Goal: Information Seeking & Learning: Compare options

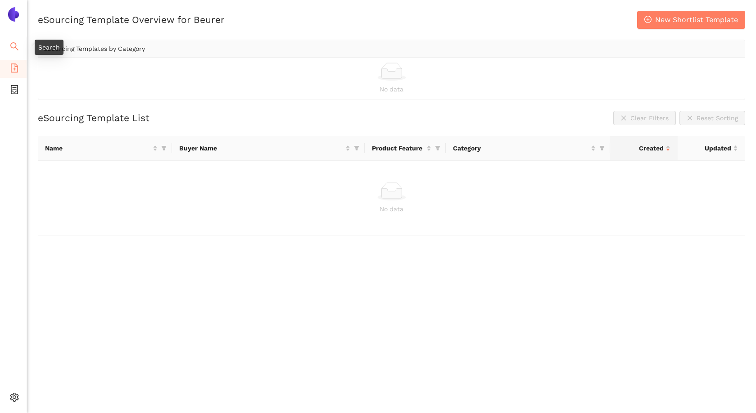
click at [16, 46] on icon "search" at bounding box center [14, 46] width 8 height 8
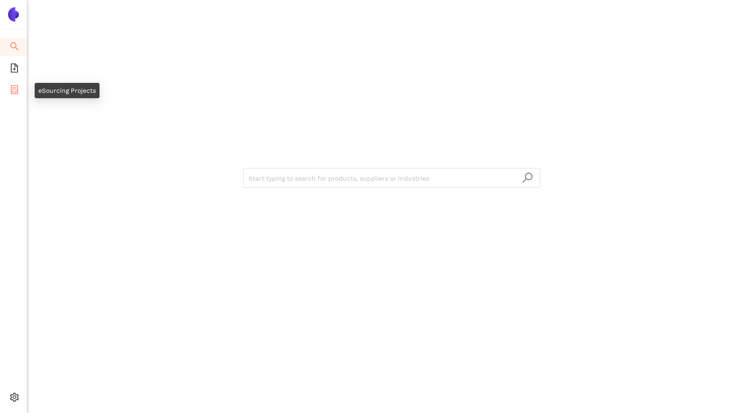
click at [18, 90] on icon "container" at bounding box center [14, 89] width 9 height 9
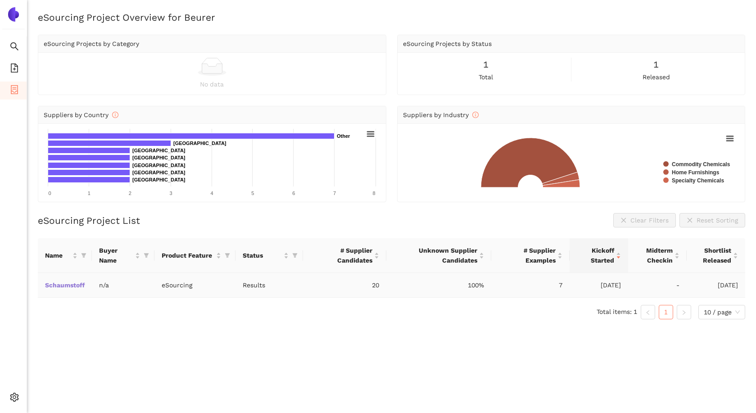
click at [0, 0] on link "Schaumstoff" at bounding box center [0, 0] width 0 height 0
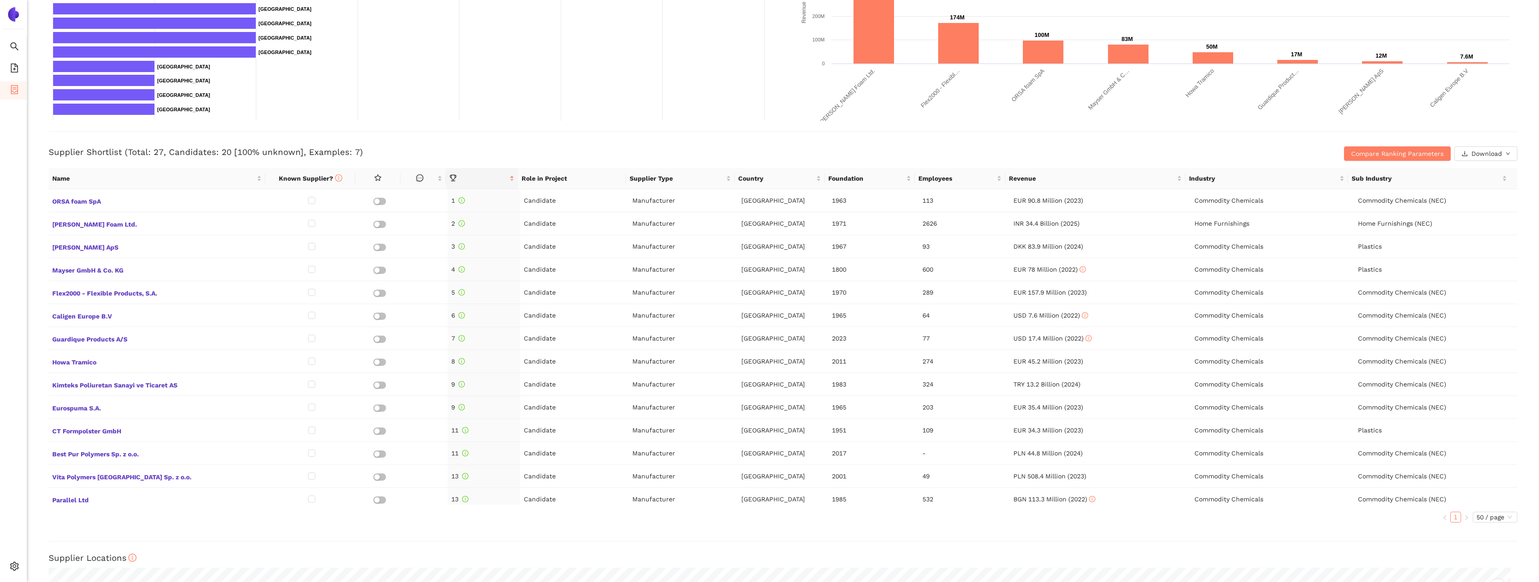
click at [756, 140] on div "Supplier Shortlist (Total: 27, Candidates: 20 [100% unknown], Examples: 7) Comp…" at bounding box center [783, 146] width 1469 height 29
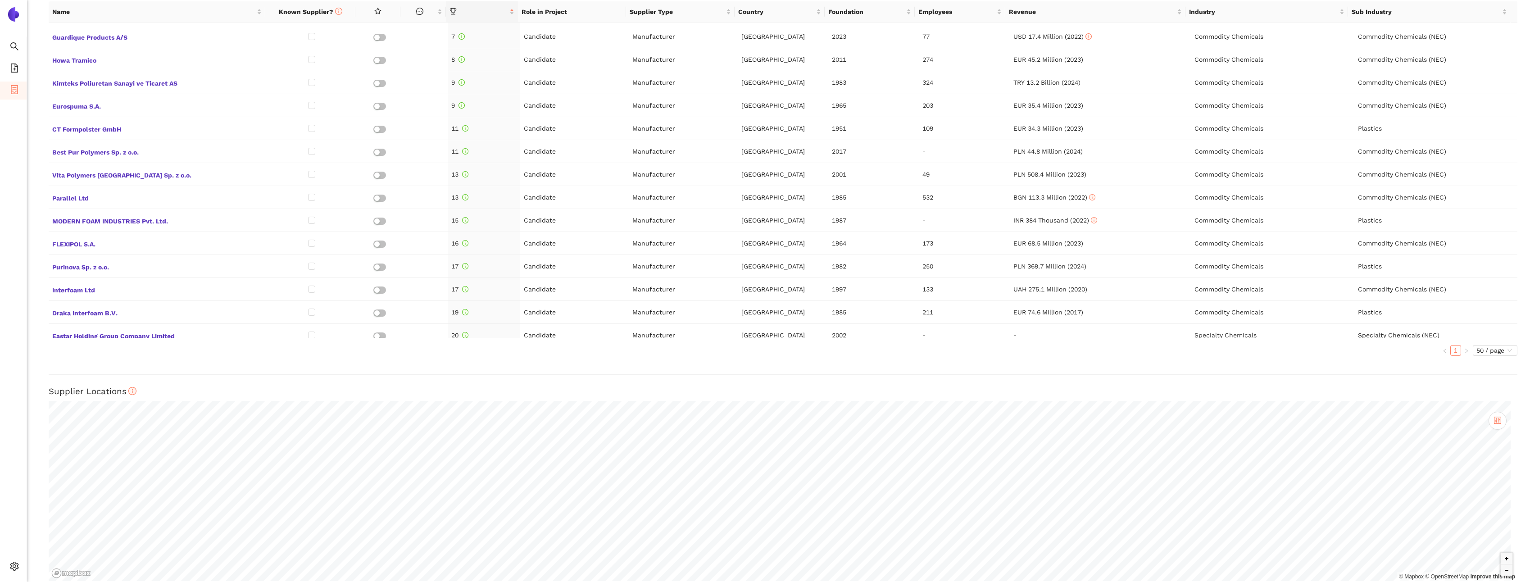
scroll to position [425, 0]
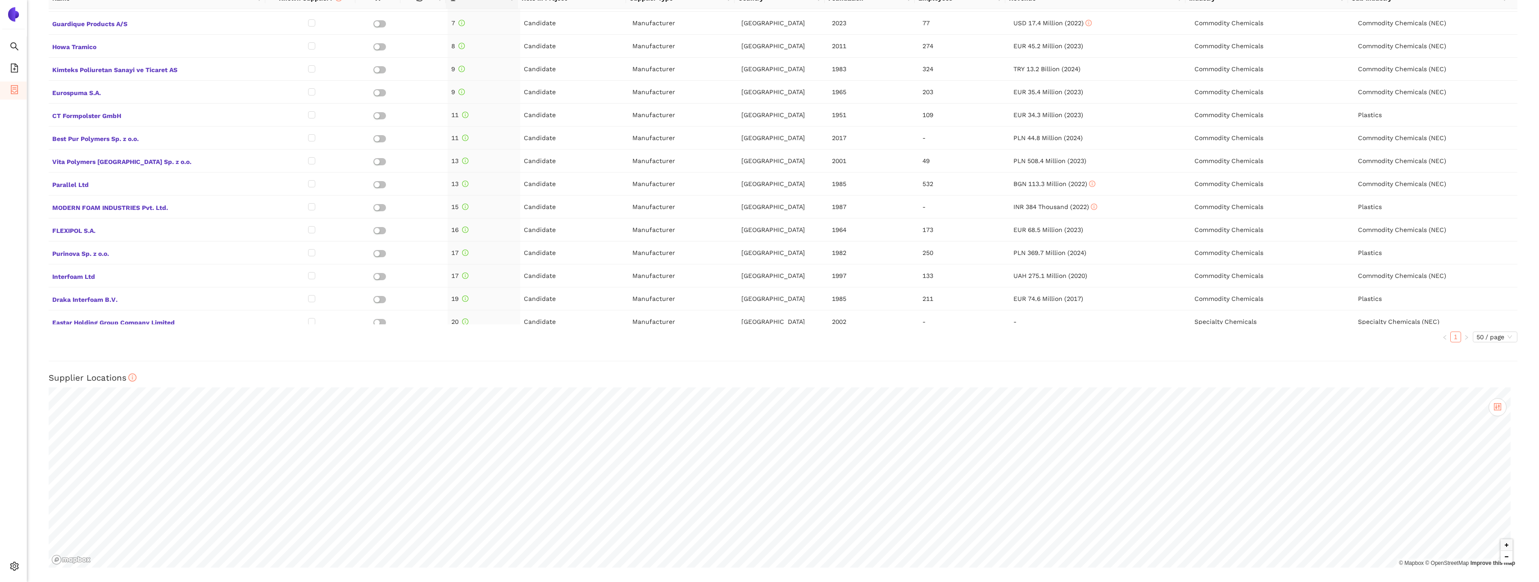
click at [756, 413] on button "Zoom out" at bounding box center [1507, 557] width 12 height 12
click at [756, 413] on div "Back eSourcing : Schaumstoff Project Timeline Entry Mask Kick-Off Done 2025. 09…" at bounding box center [783, 291] width 1512 height 582
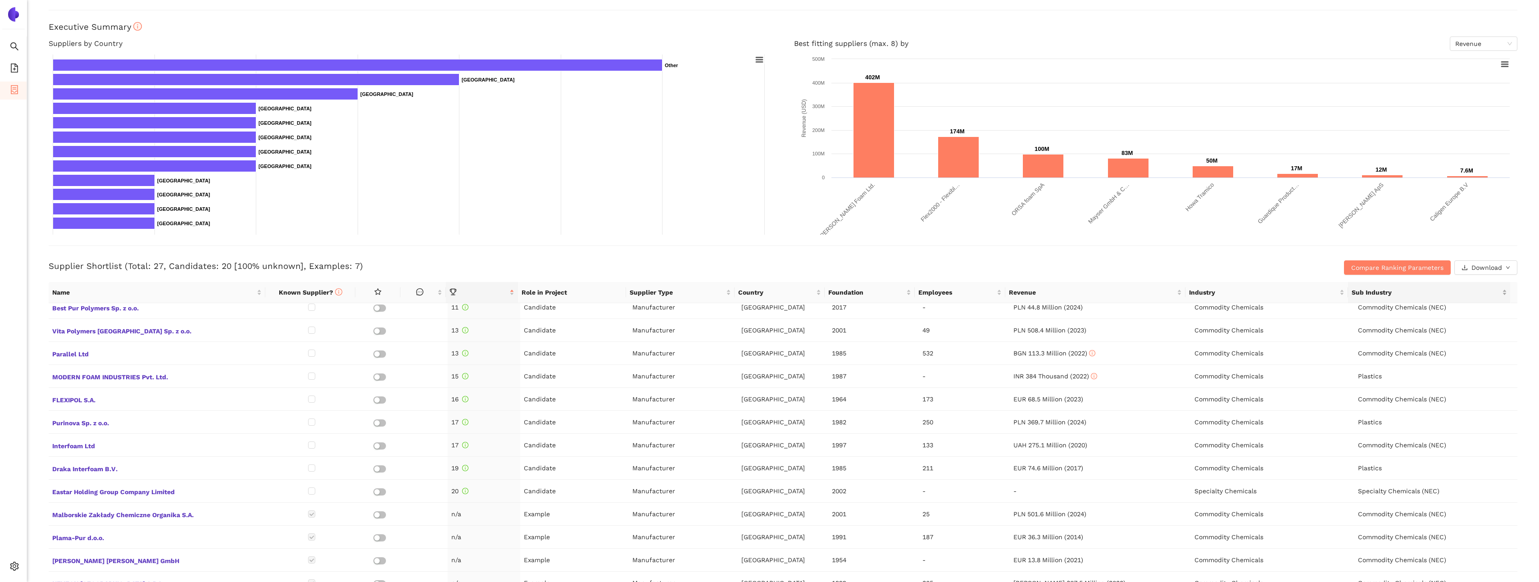
scroll to position [135, 0]
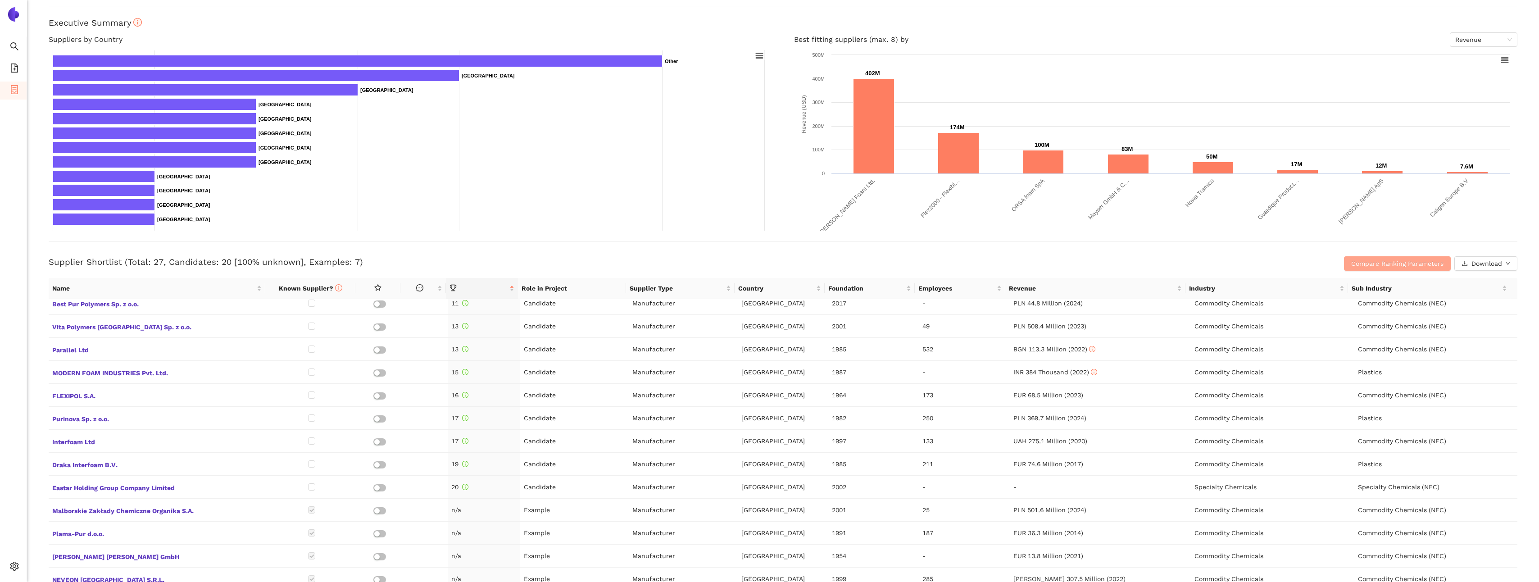
click at [756, 263] on span "Compare Ranking Parameters" at bounding box center [1398, 264] width 92 height 10
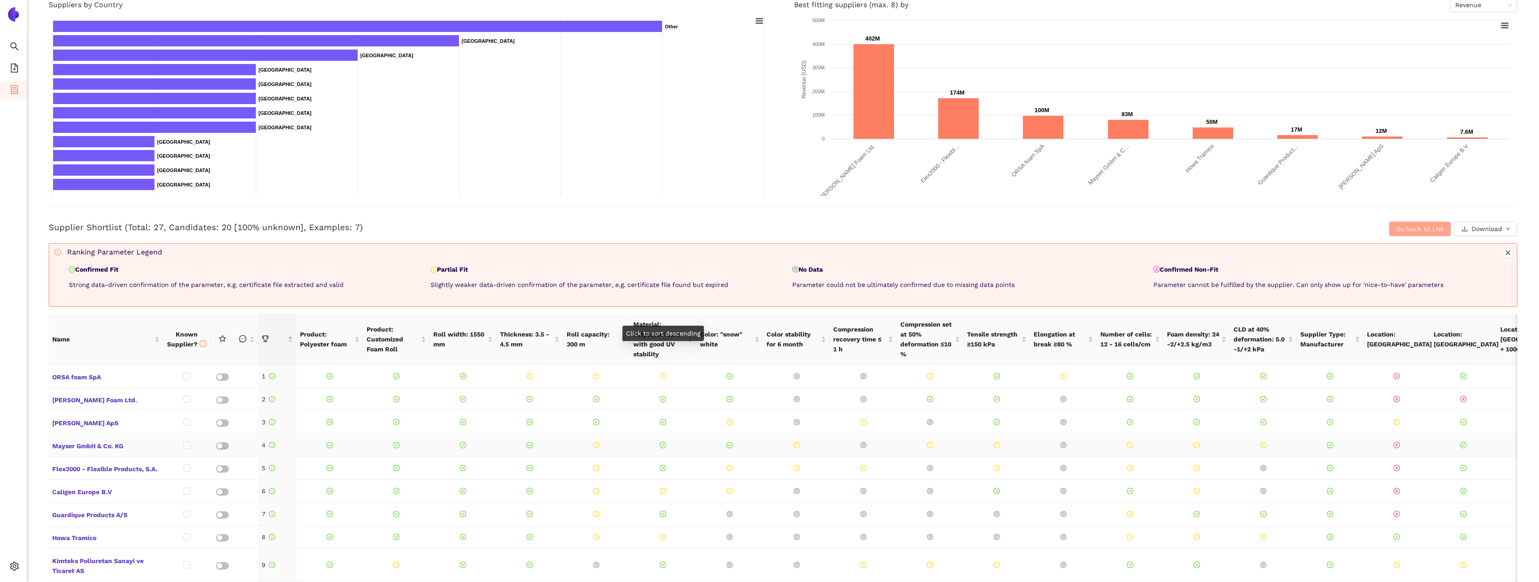
scroll to position [180, 0]
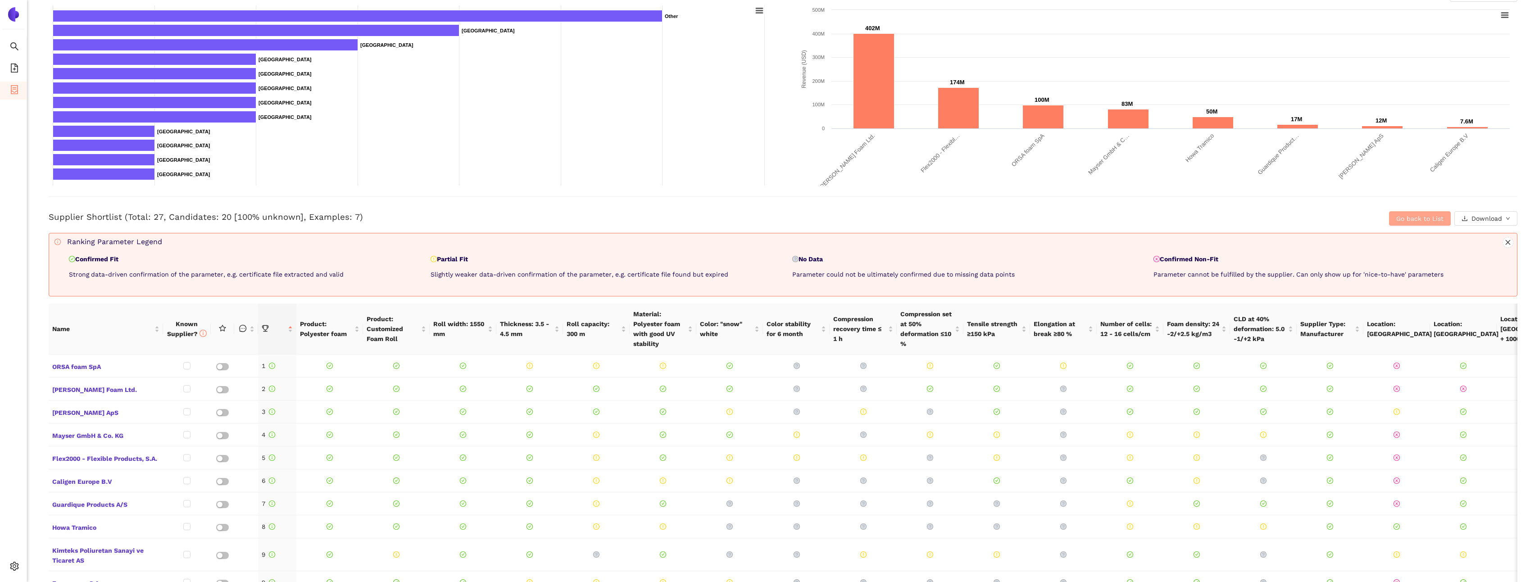
click at [756, 220] on span "Go back to List" at bounding box center [1420, 219] width 47 height 10
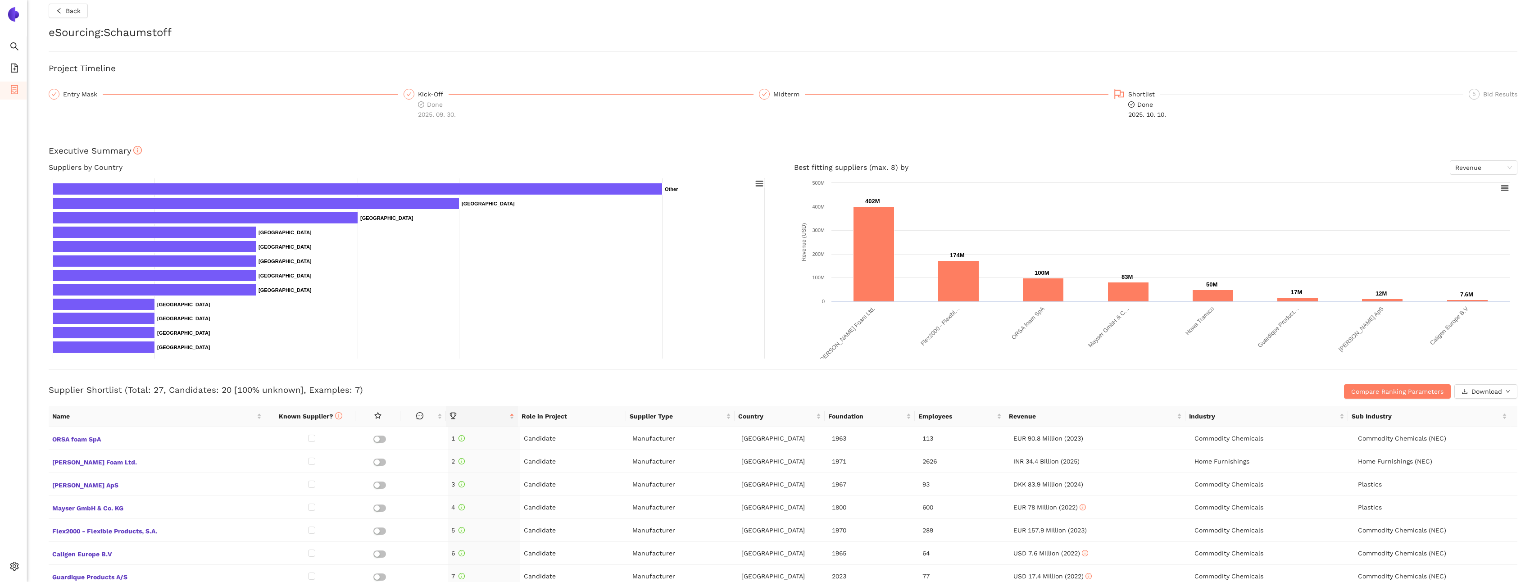
scroll to position [0, 0]
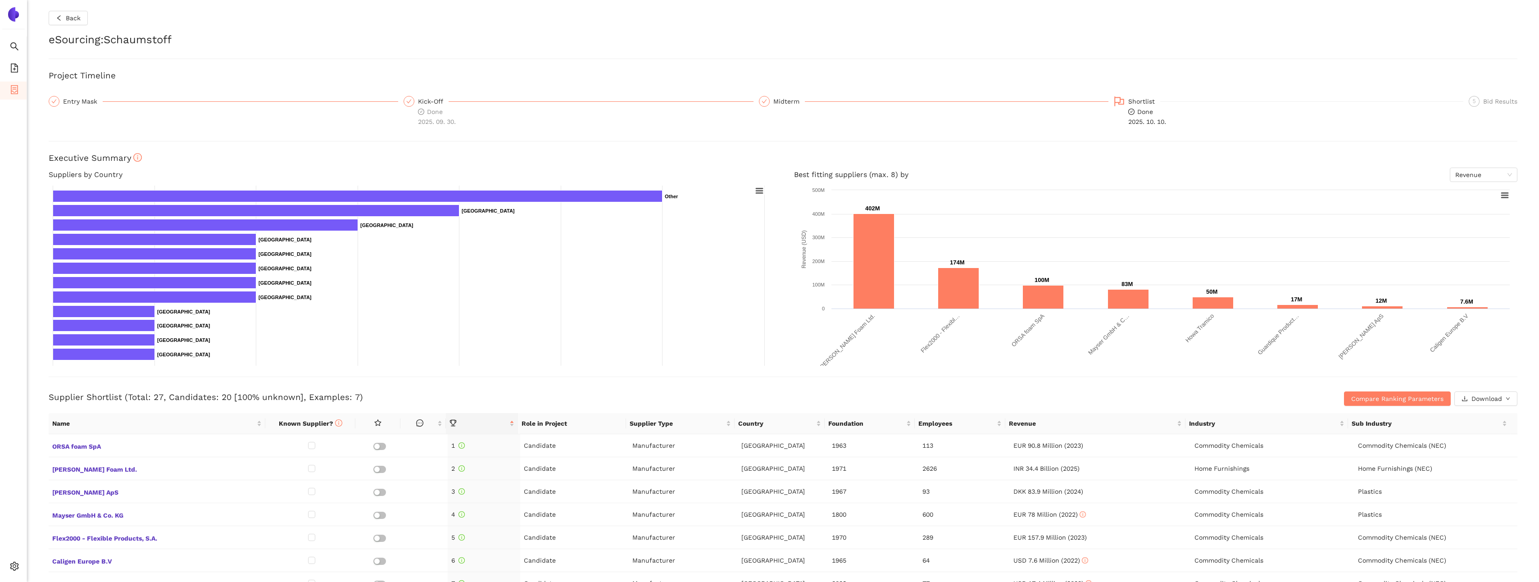
click at [756, 19] on div "Back" at bounding box center [783, 18] width 1469 height 14
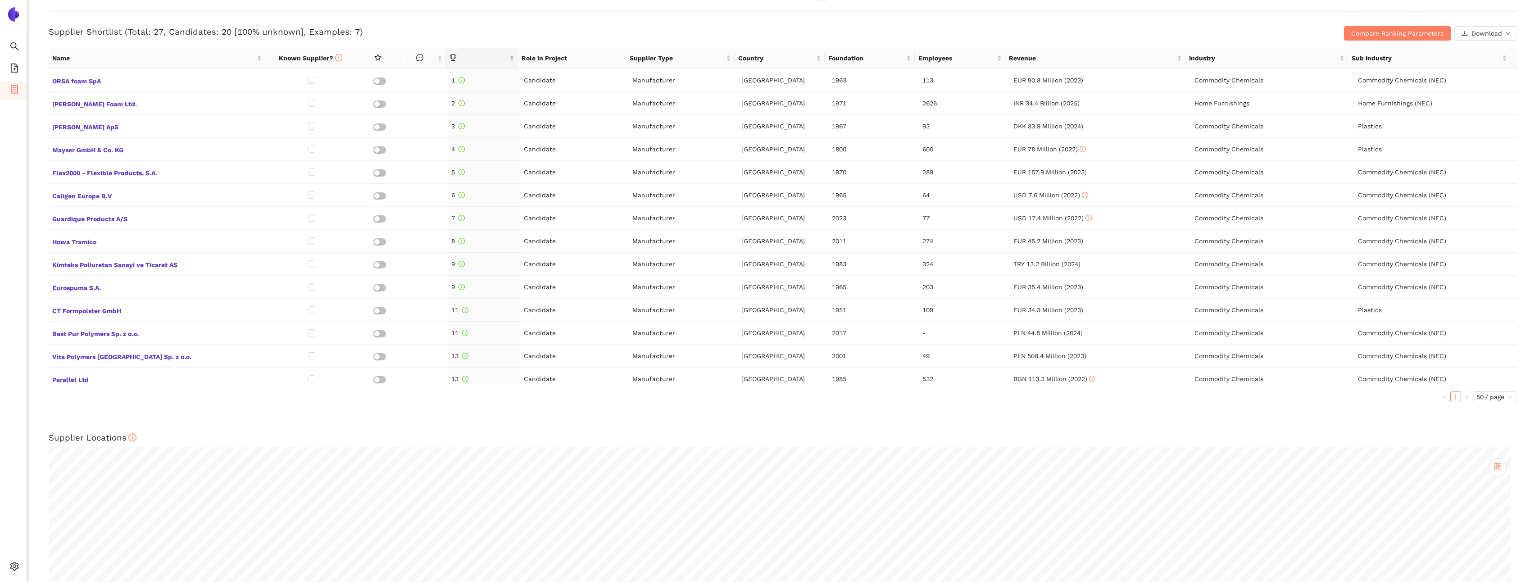
scroll to position [425, 0]
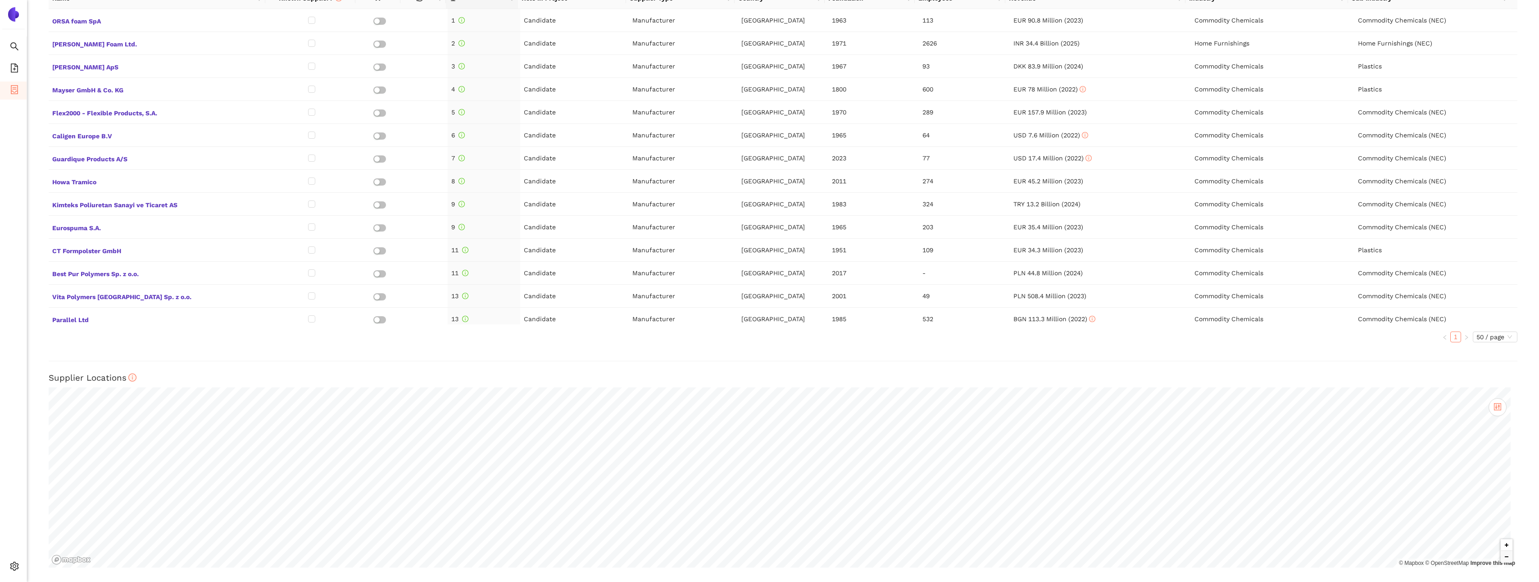
click at [756, 413] on button "Zoom in" at bounding box center [1507, 545] width 12 height 12
click at [756, 413] on button "Zoom out" at bounding box center [1507, 557] width 12 height 12
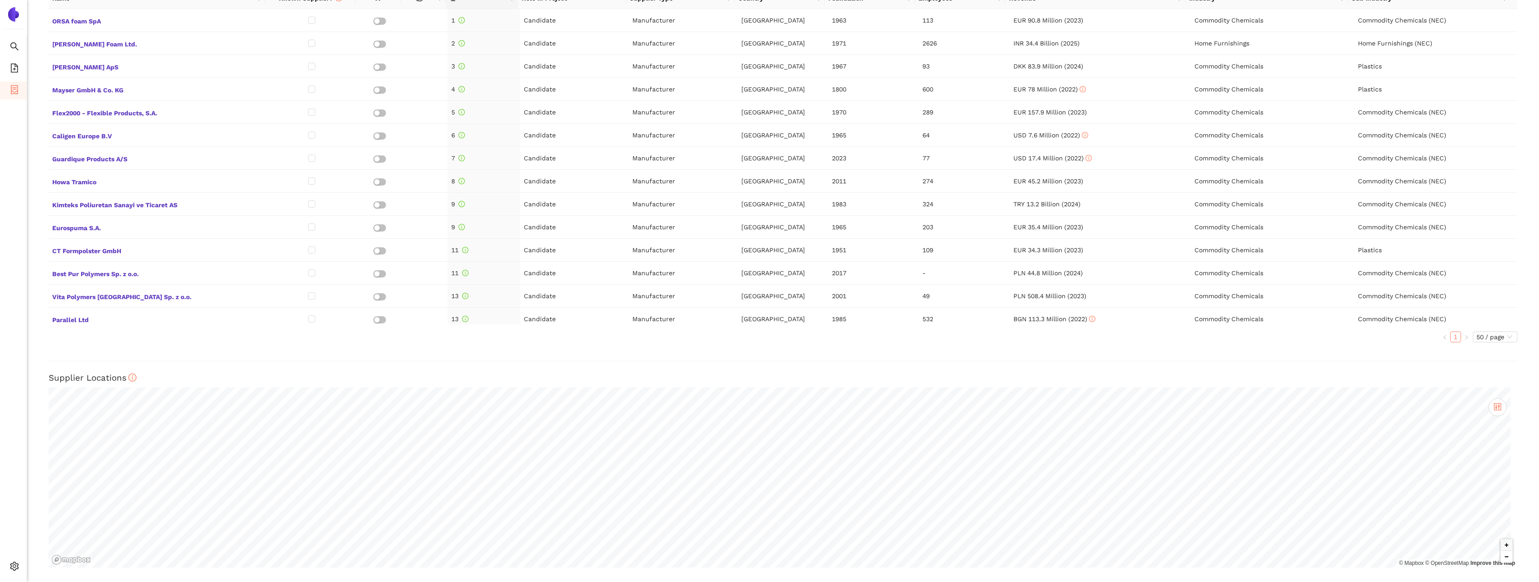
click at [756, 413] on button "Zoom out" at bounding box center [1507, 557] width 12 height 12
click at [756, 345] on div "Back eSourcing : Schaumstoff Project Timeline Entry Mask Kick-Off Done 2025. 09…" at bounding box center [783, 291] width 1512 height 582
click at [756, 413] on html "Search eSourcing Templates eSourcing Projects Settings Back eSourcing : Schaums…" at bounding box center [769, 291] width 1539 height 582
click at [756, 413] on button "Zoom in" at bounding box center [1507, 545] width 12 height 12
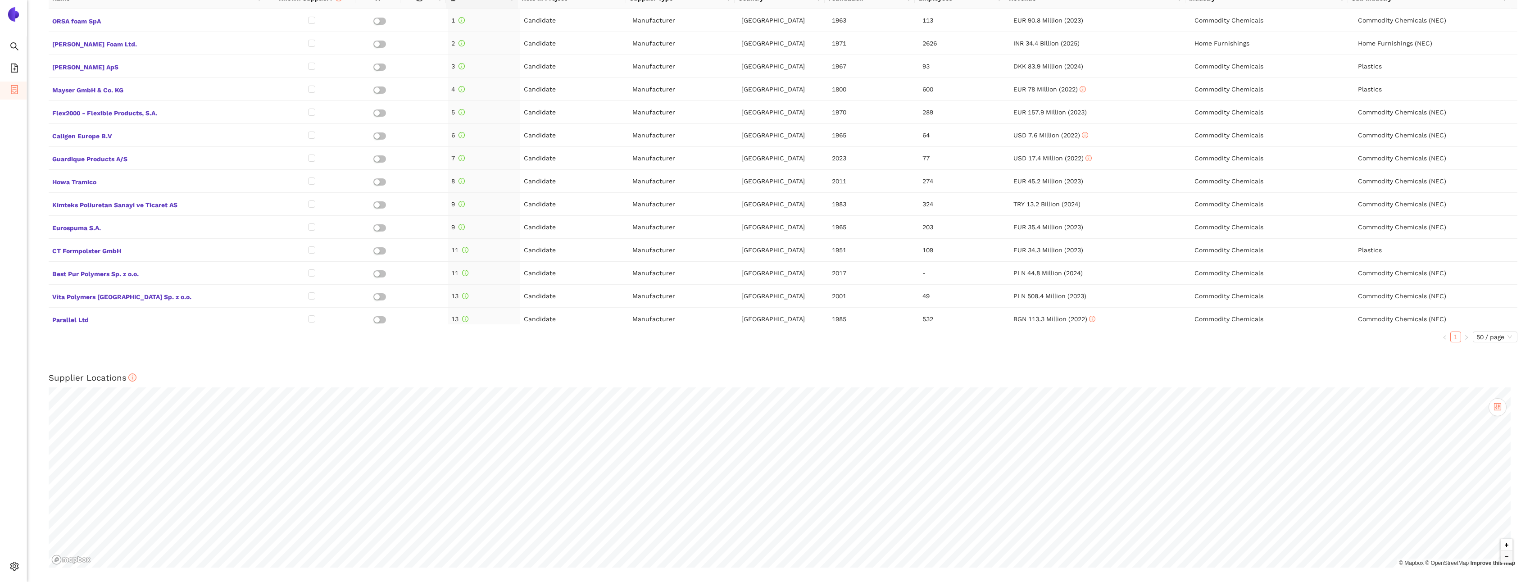
click at [756, 413] on button "Zoom in" at bounding box center [1507, 545] width 12 height 12
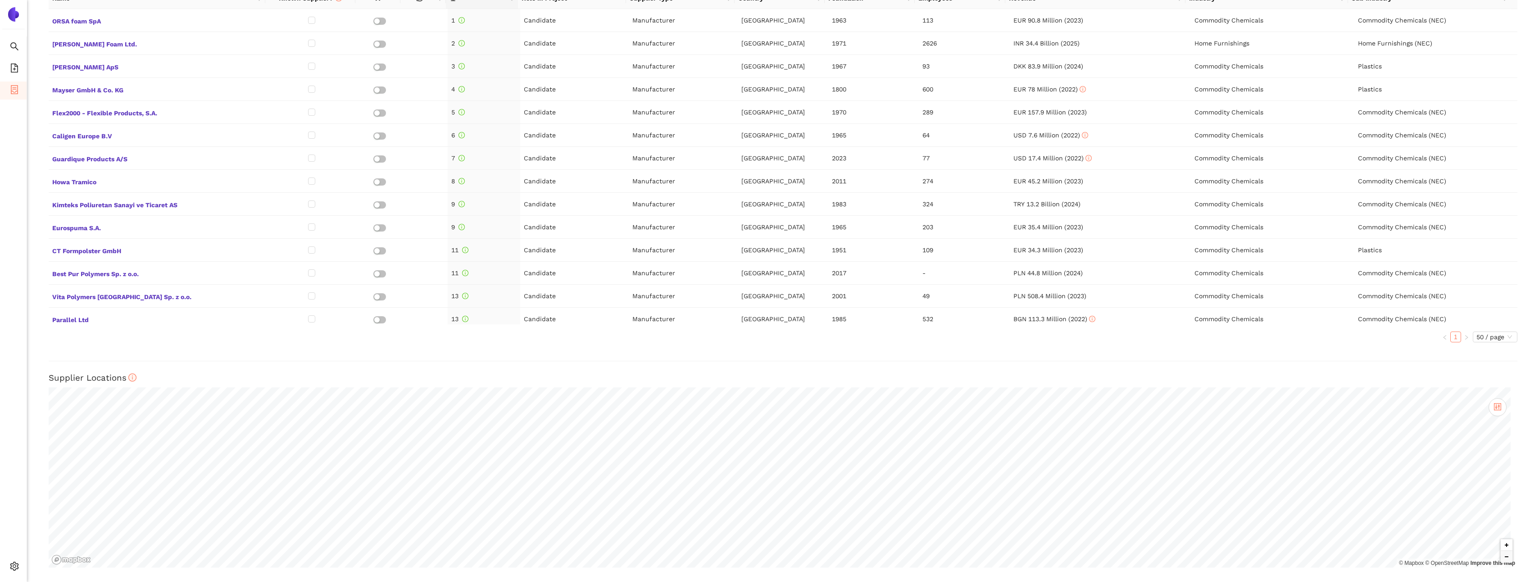
click at [756, 413] on button "Zoom in" at bounding box center [1507, 545] width 12 height 12
click at [756, 413] on div at bounding box center [1507, 551] width 13 height 24
click at [756, 413] on button "Zoom in" at bounding box center [1507, 545] width 12 height 12
click at [756, 413] on button "Zoom out" at bounding box center [1507, 557] width 12 height 12
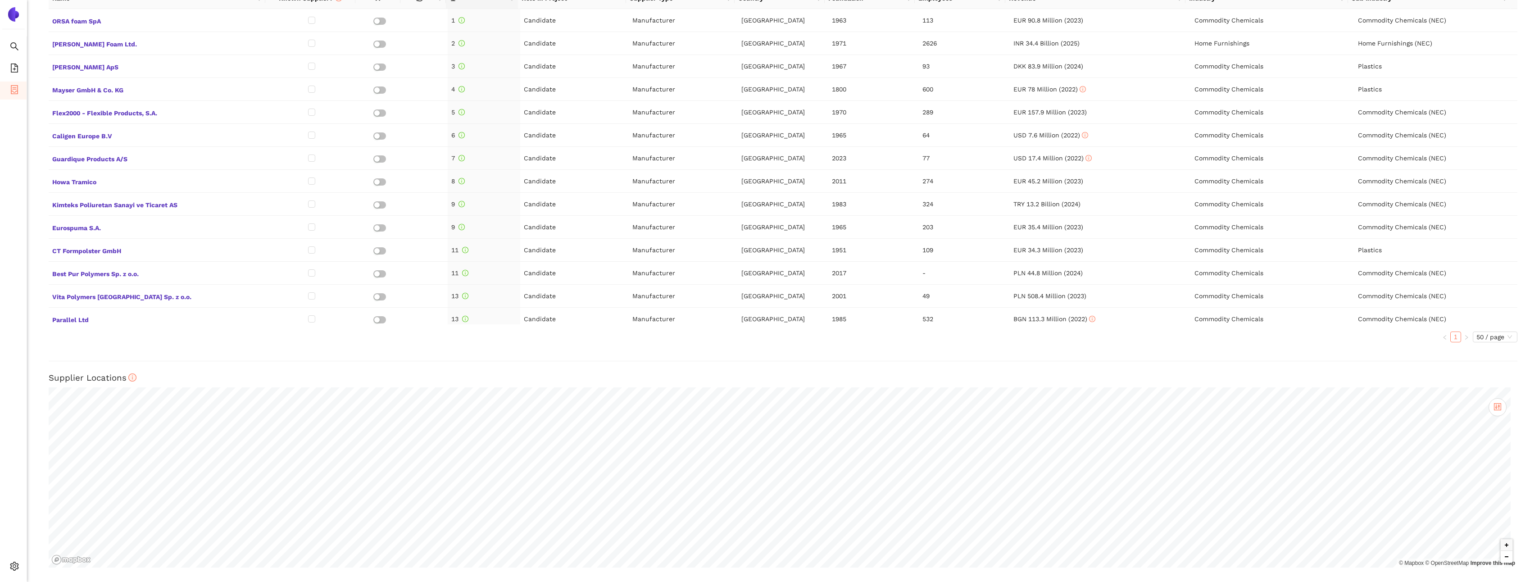
click at [756, 413] on button "Zoom out" at bounding box center [1507, 557] width 12 height 12
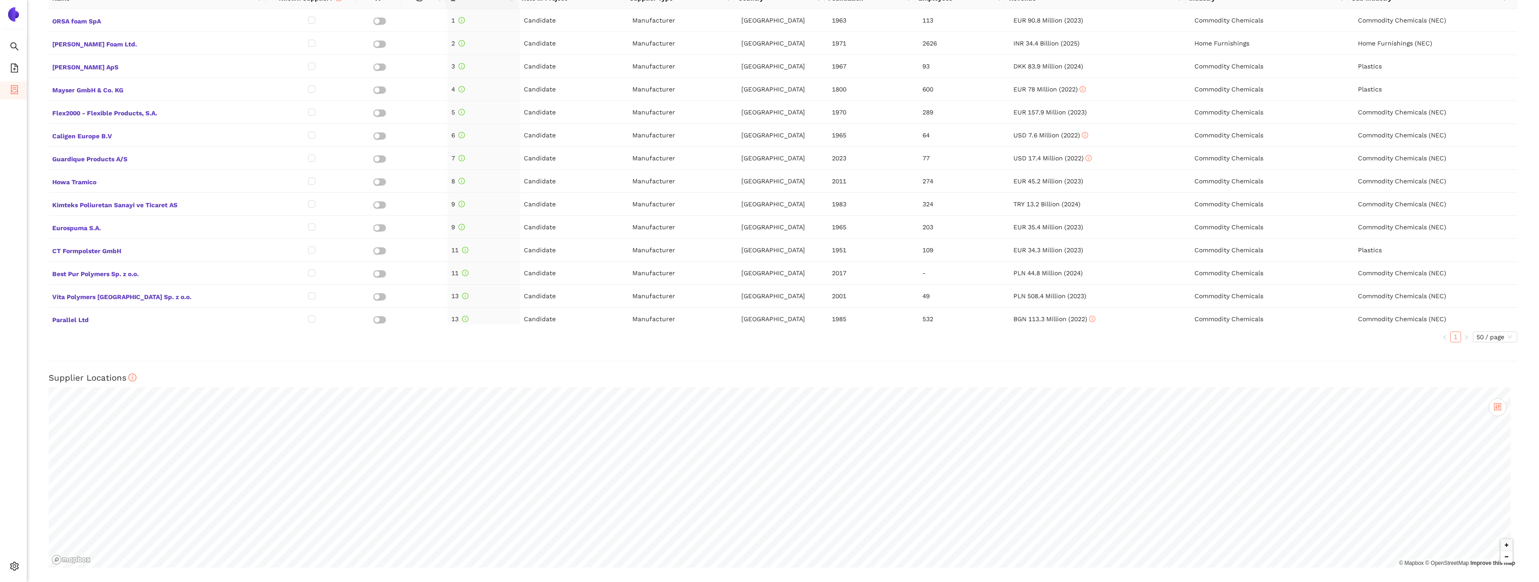
click at [756, 413] on button "Zoom out" at bounding box center [1507, 557] width 12 height 12
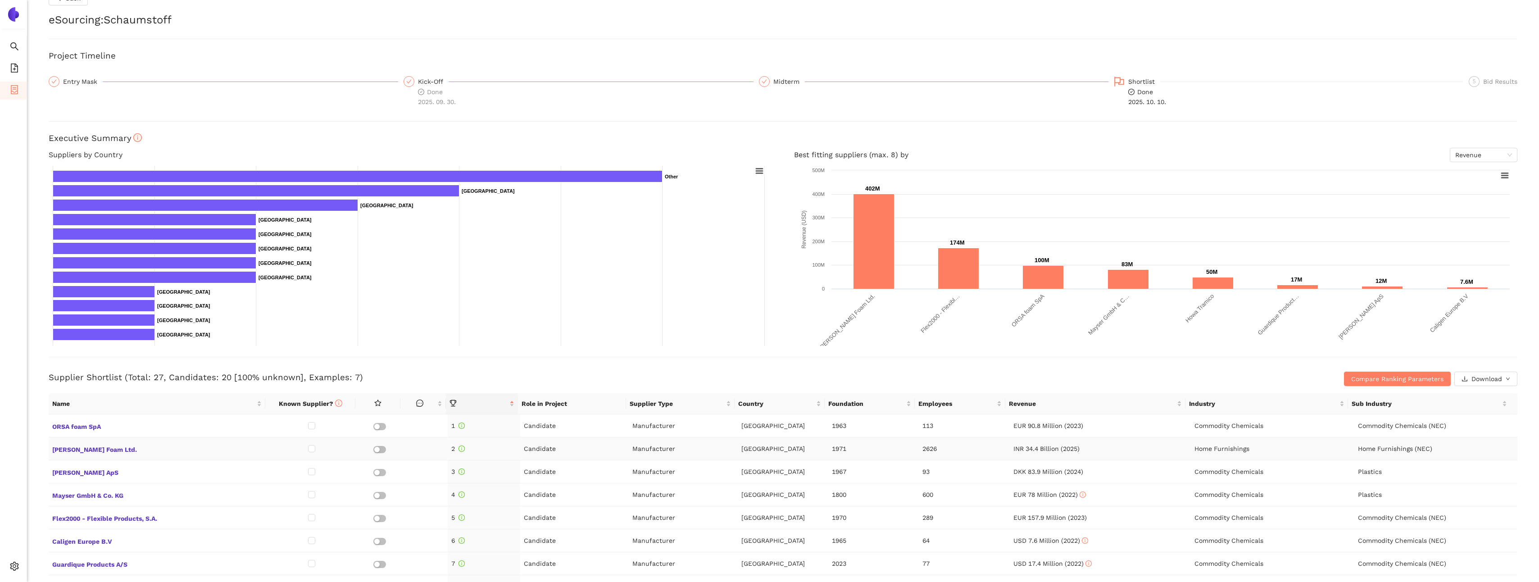
scroll to position [0, 0]
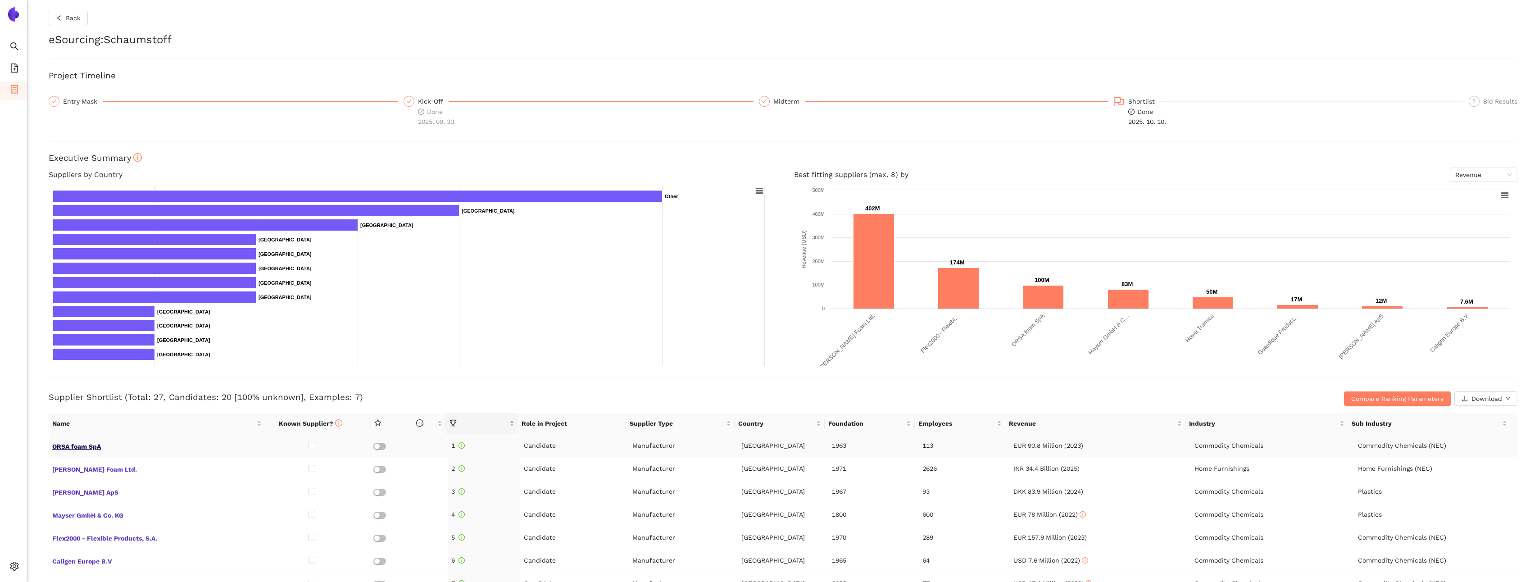
click at [81, 413] on span "ORSA foam SpA" at bounding box center [157, 446] width 210 height 12
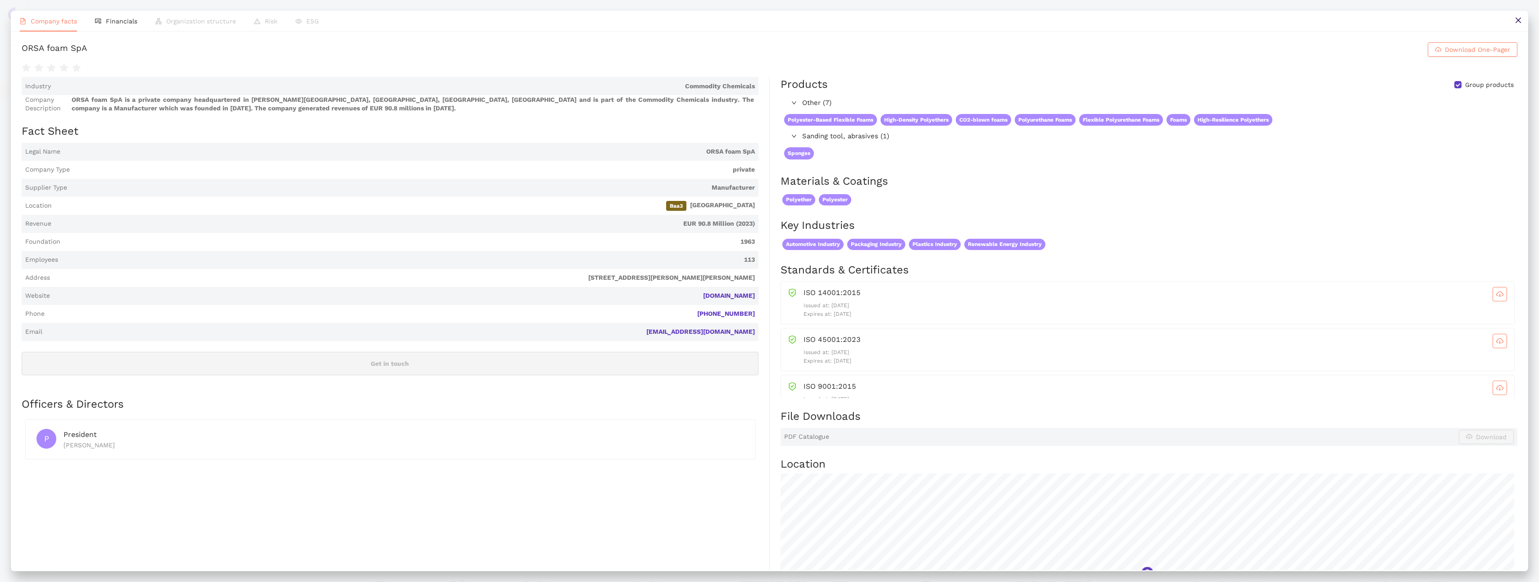
drag, startPoint x: 1515, startPoint y: 24, endPoint x: 1511, endPoint y: 35, distance: 12.1
click at [756, 24] on icon "close" at bounding box center [1518, 20] width 7 height 7
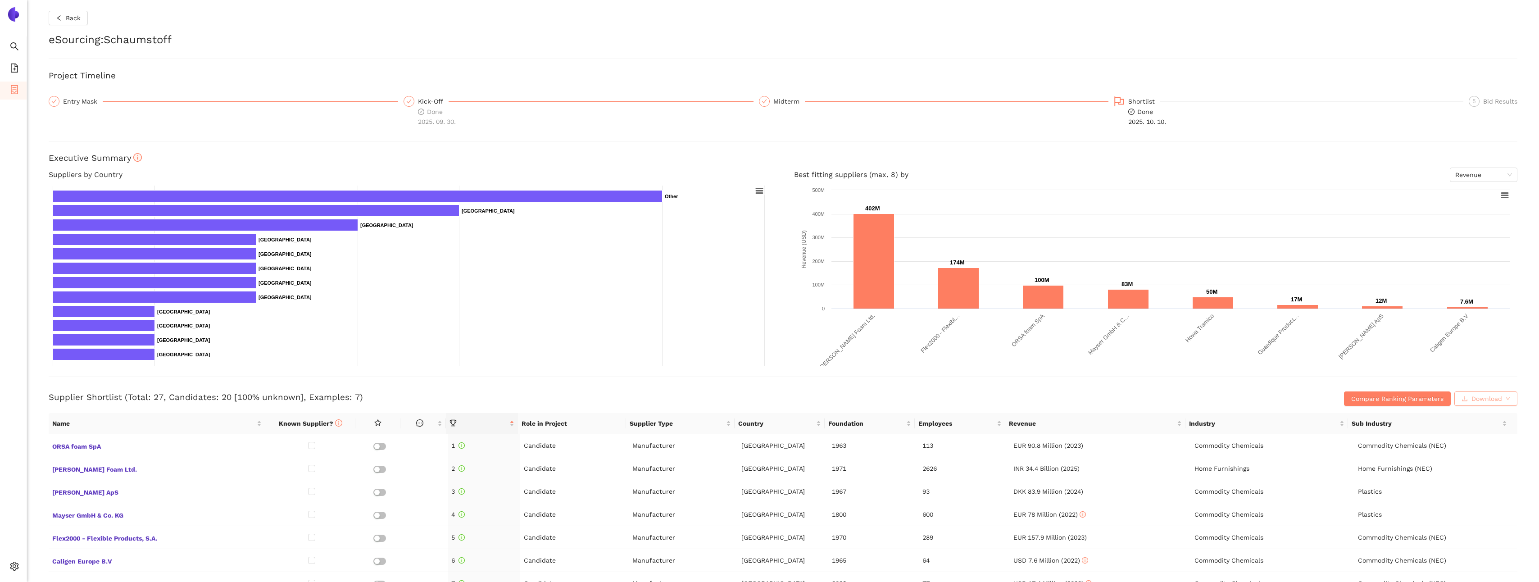
click at [756, 403] on button "Download" at bounding box center [1486, 398] width 63 height 14
click at [756, 401] on span "down" at bounding box center [1508, 398] width 5 height 5
click at [756, 394] on div "Compare Ranking Parameters Download" at bounding box center [1273, 398] width 490 height 14
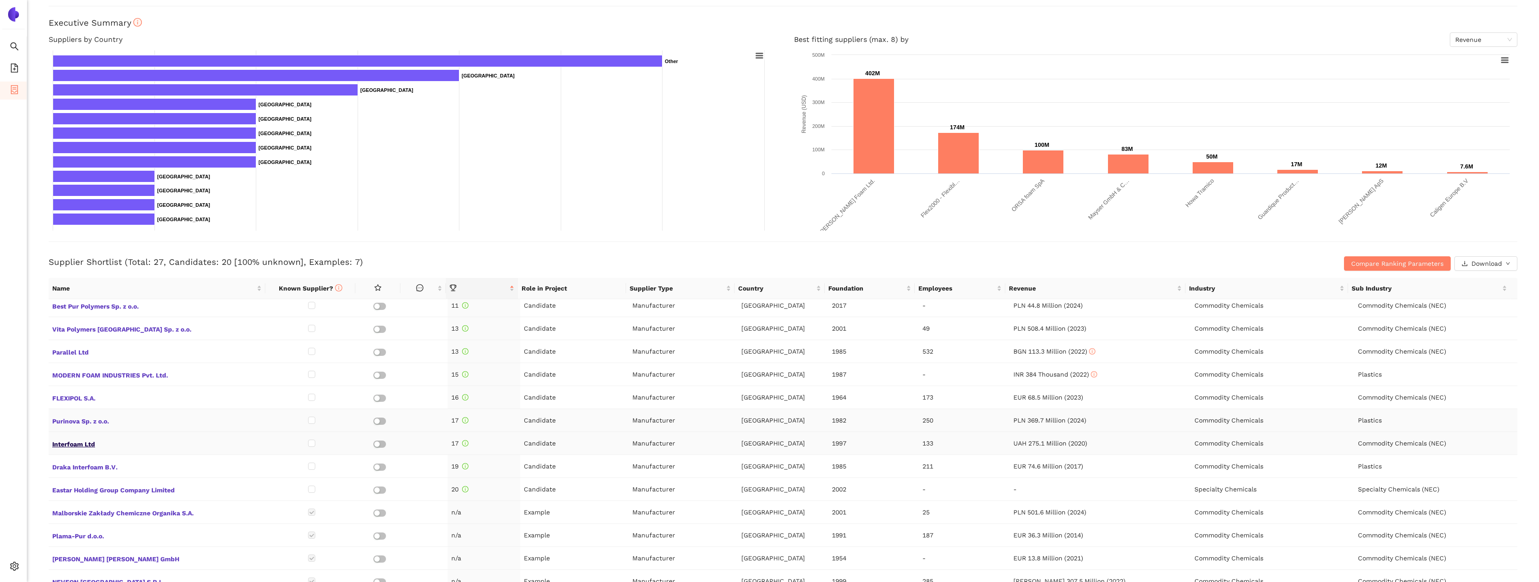
scroll to position [305, 0]
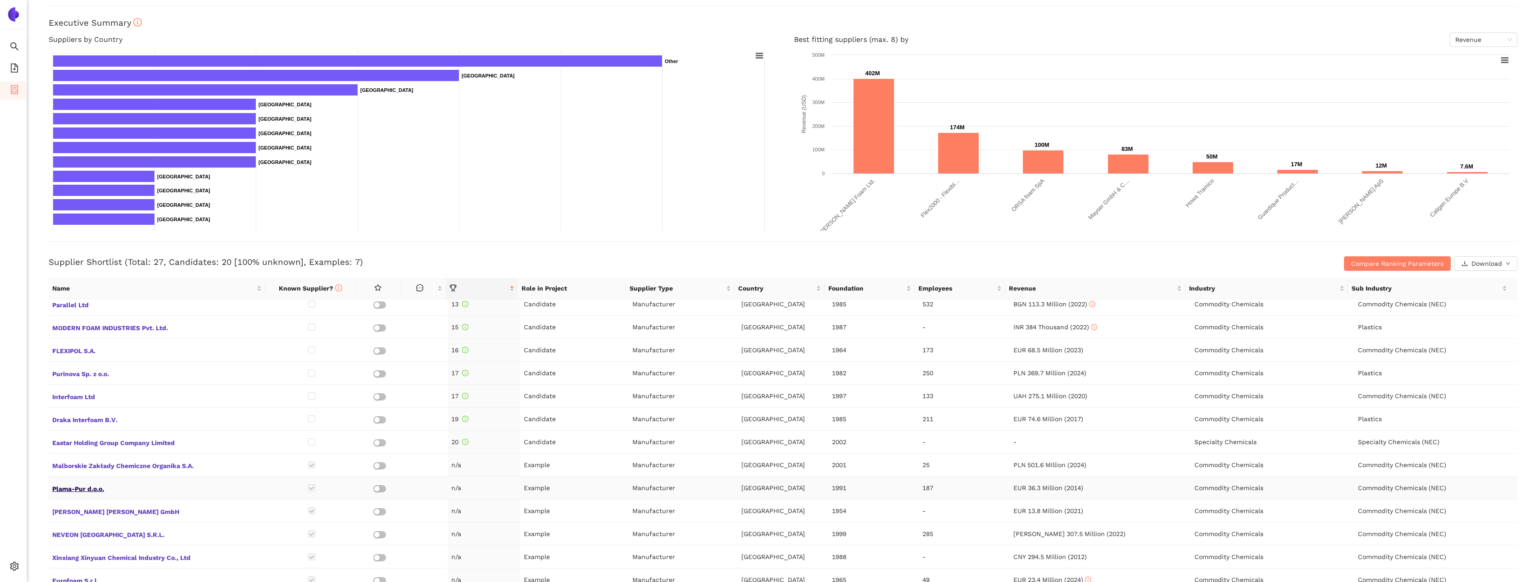
click at [88, 413] on span "Plama-Pur d.o.o." at bounding box center [157, 488] width 210 height 12
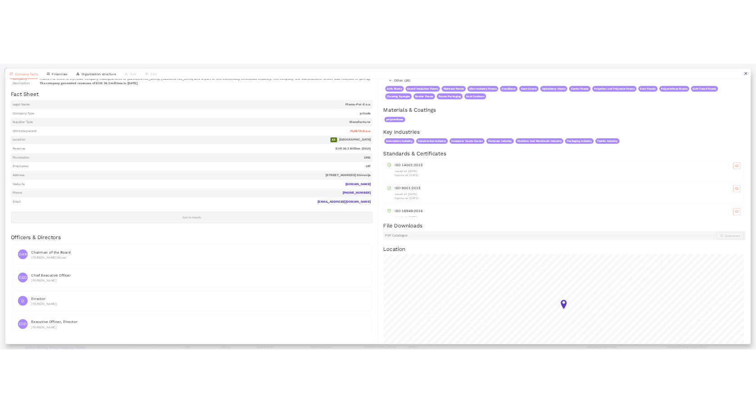
scroll to position [0, 0]
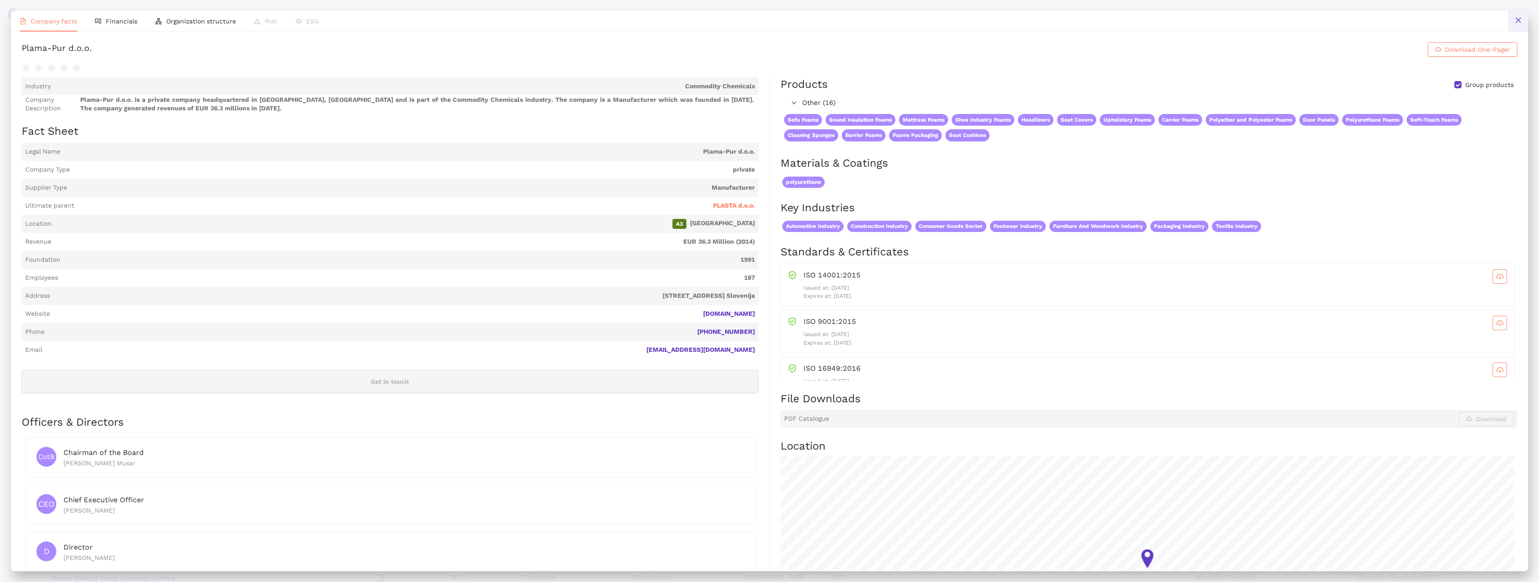
click at [756, 17] on icon "close" at bounding box center [1518, 20] width 7 height 7
